Goal: Information Seeking & Learning: Learn about a topic

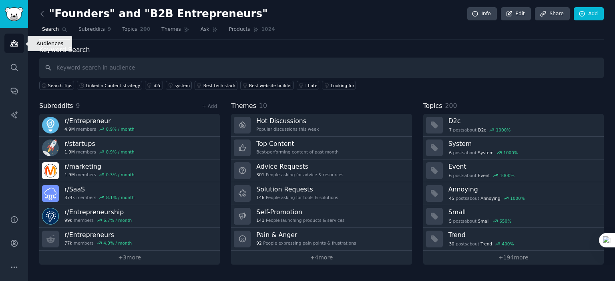
click at [5, 43] on link "Audiences" at bounding box center [14, 44] width 20 height 20
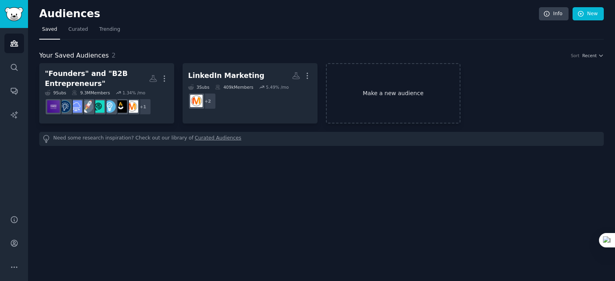
click at [373, 96] on link "Make a new audience" at bounding box center [393, 93] width 135 height 60
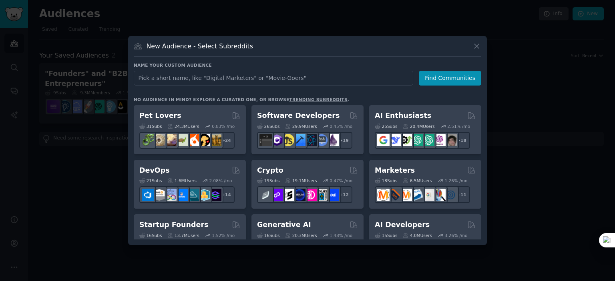
click at [281, 77] on input "text" at bounding box center [273, 78] width 279 height 15
type input "Architecture and Construction"
click at [443, 83] on button "Find Communities" at bounding box center [450, 78] width 62 height 15
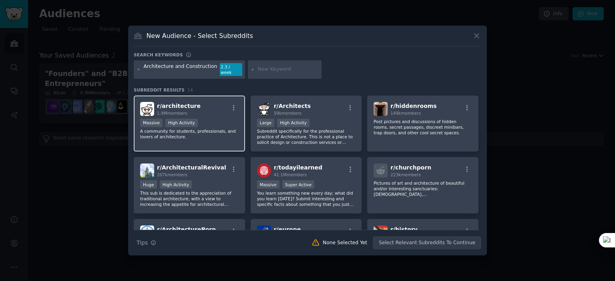
click at [201, 144] on div "r/ architecture 1.9M members Massive High Activity A community for students, pr…" at bounding box center [189, 124] width 111 height 56
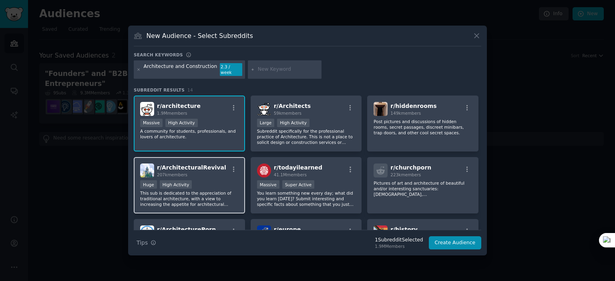
click at [233, 190] on p "This sub is dedicated to the appreciation of traditional architecture, with a v…" at bounding box center [189, 198] width 98 height 17
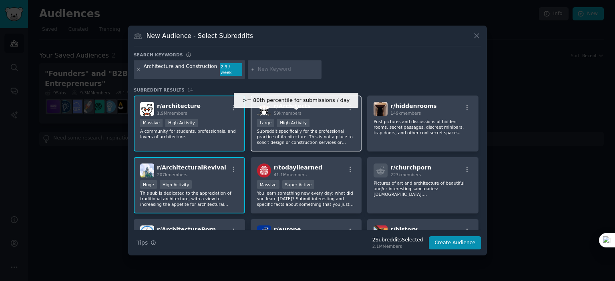
click at [301, 119] on div "High Activity" at bounding box center [293, 123] width 32 height 8
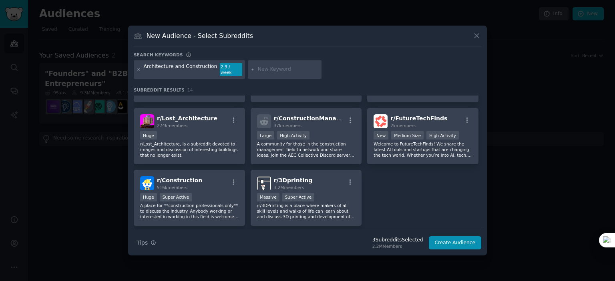
scroll to position [195, 0]
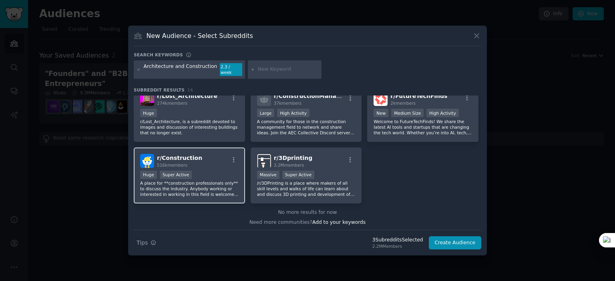
click at [189, 166] on div "r/ Construction 516k members Huge Super Active A place for **construction profe…" at bounding box center [189, 176] width 111 height 56
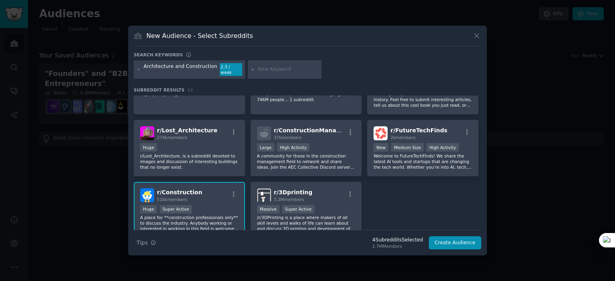
scroll to position [155, 0]
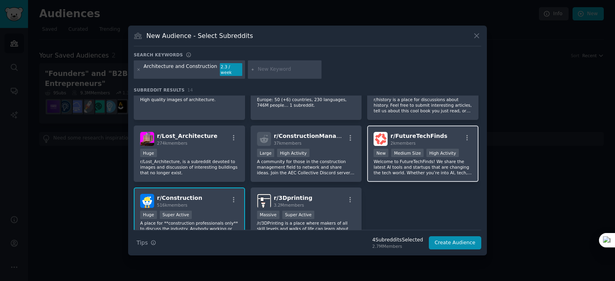
click at [425, 169] on p "Welcome to FutureTechFinds! We share the latest AI tools and startups that are …" at bounding box center [422, 167] width 98 height 17
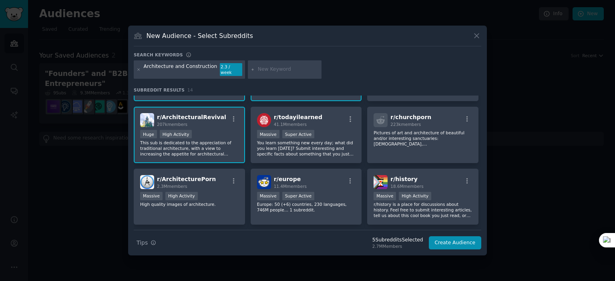
scroll to position [35, 0]
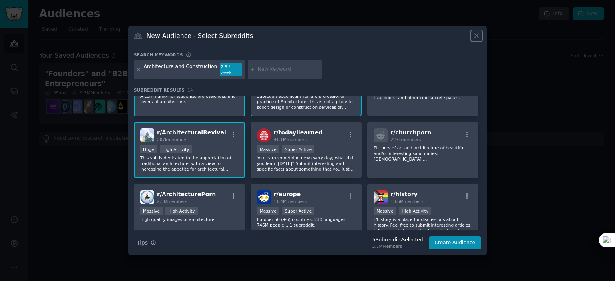
click at [477, 40] on icon at bounding box center [476, 36] width 8 height 8
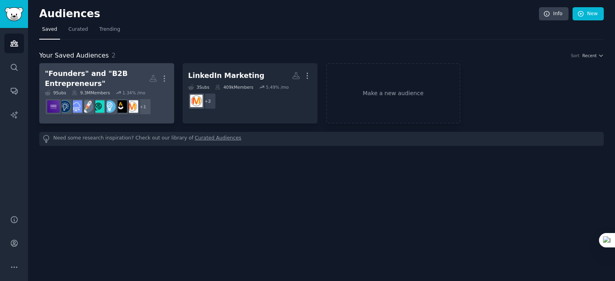
click at [125, 80] on div ""Founders" and "B2B Entrepreneurs"" at bounding box center [97, 79] width 104 height 20
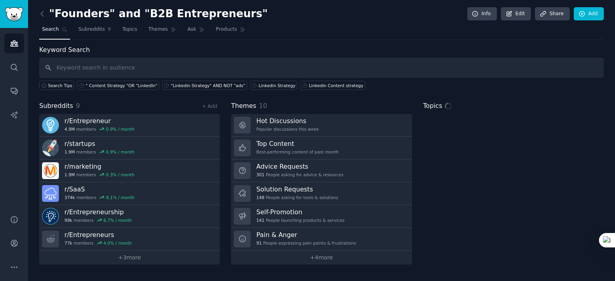
click at [129, 68] on input "text" at bounding box center [321, 68] width 564 height 20
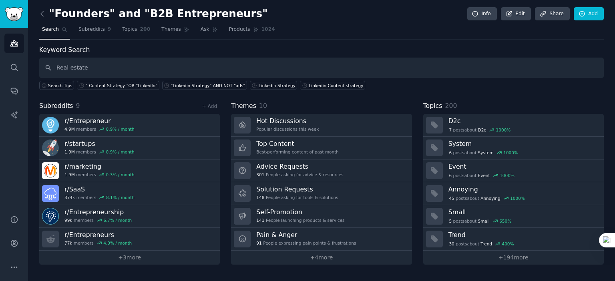
type input "Real estate"
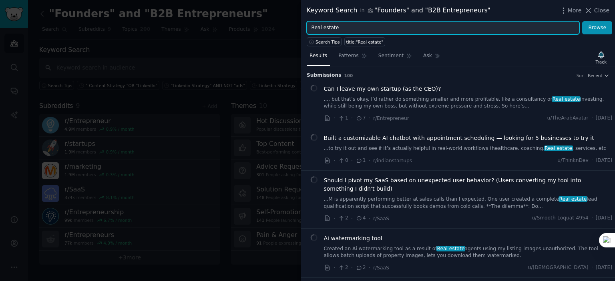
click at [348, 28] on input "Real estate" at bounding box center [443, 28] width 273 height 14
type input "Real estate AND LinkedIN"
click at [582, 21] on button "Browse" at bounding box center [597, 28] width 30 height 14
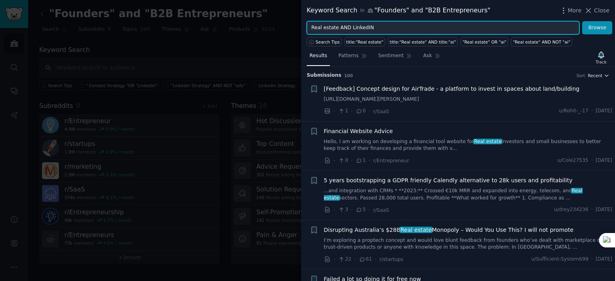
click at [600, 75] on button "Recent" at bounding box center [598, 76] width 22 height 6
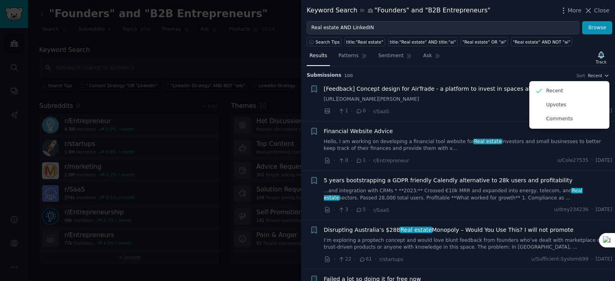
click at [553, 58] on div "Results Patterns Sentiment Ask Track" at bounding box center [458, 57] width 314 height 17
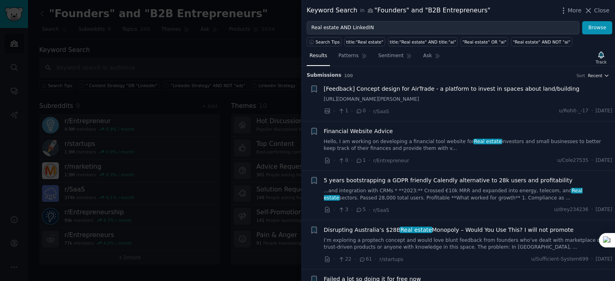
click at [604, 75] on icon "button" at bounding box center [607, 76] width 6 height 6
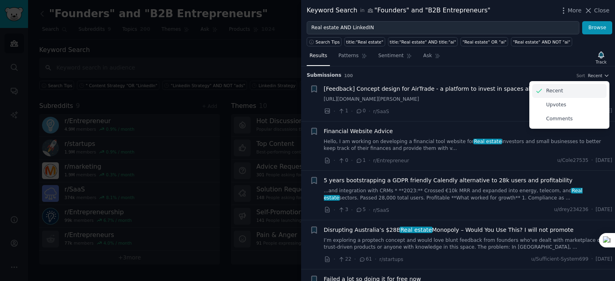
click at [564, 90] on div "Recent" at bounding box center [569, 91] width 74 height 14
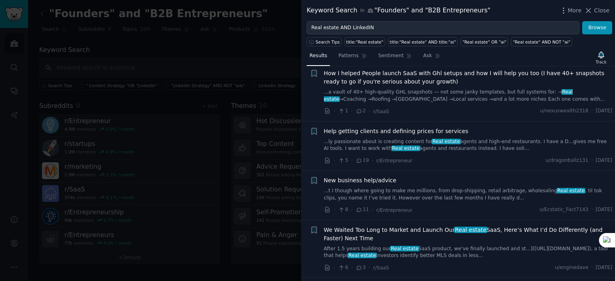
scroll to position [560, 0]
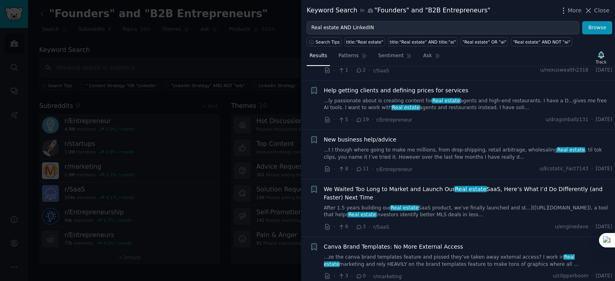
click at [473, 188] on div "We Waited Too Long to Market and Launch Our Real estate SaaS, Here’s What I’d D…" at bounding box center [468, 202] width 289 height 34
click at [466, 223] on div "· 6 · 3 · r/SaaS u/enginedave · [DATE]" at bounding box center [468, 227] width 289 height 8
click at [473, 186] on span "Real estate" at bounding box center [470, 189] width 33 height 6
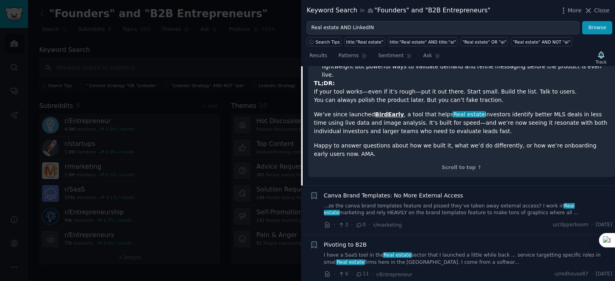
scroll to position [1018, 0]
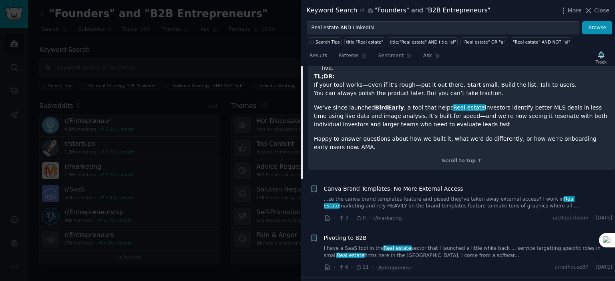
click at [253, 71] on div at bounding box center [307, 140] width 615 height 281
